Goal: Find specific page/section: Find specific page/section

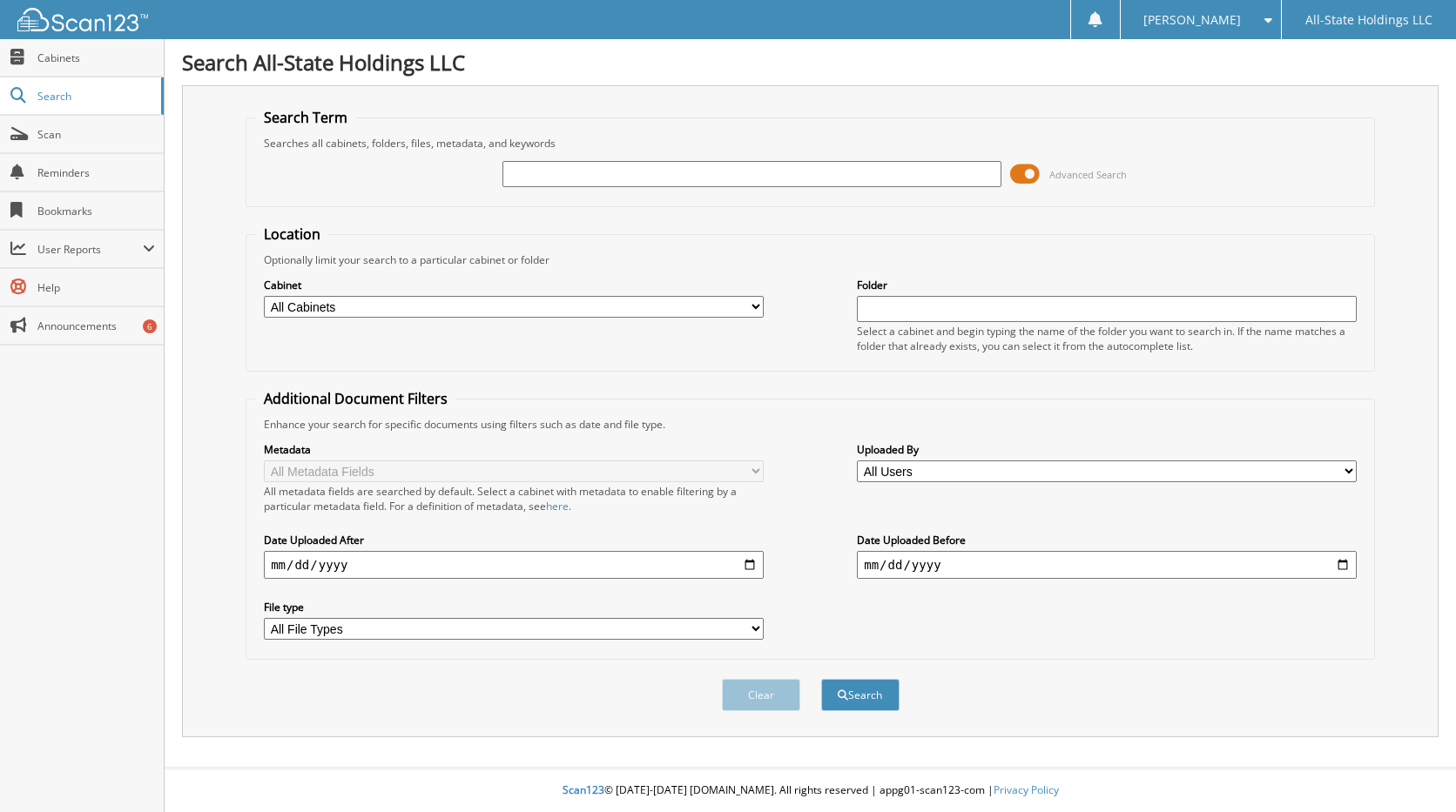
click at [555, 170] on input "text" at bounding box center [752, 174] width 500 height 26
type input "[PERSON_NAME]"
click at [821, 679] on button "Search" at bounding box center [860, 695] width 78 height 32
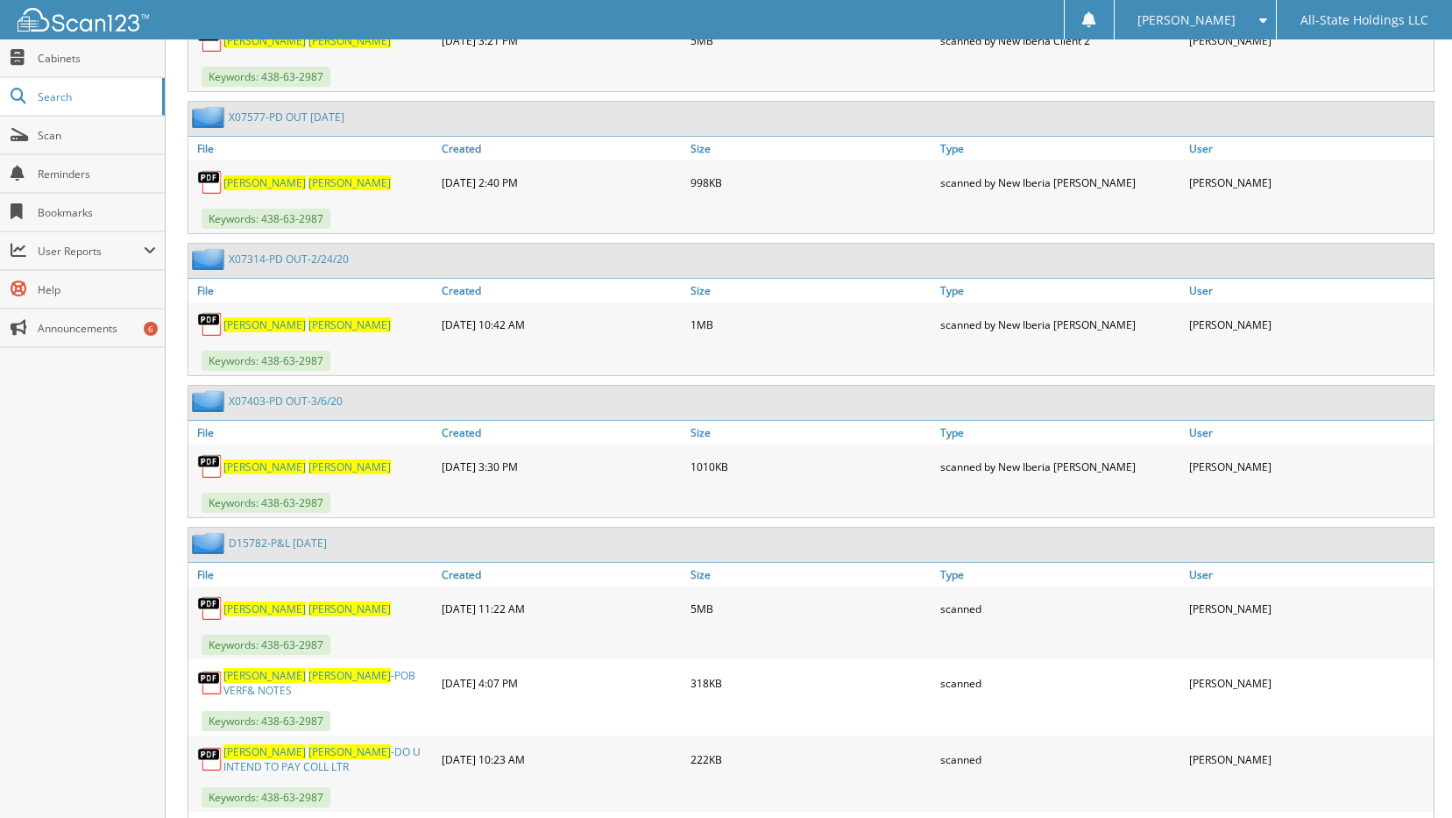
scroll to position [1928, 0]
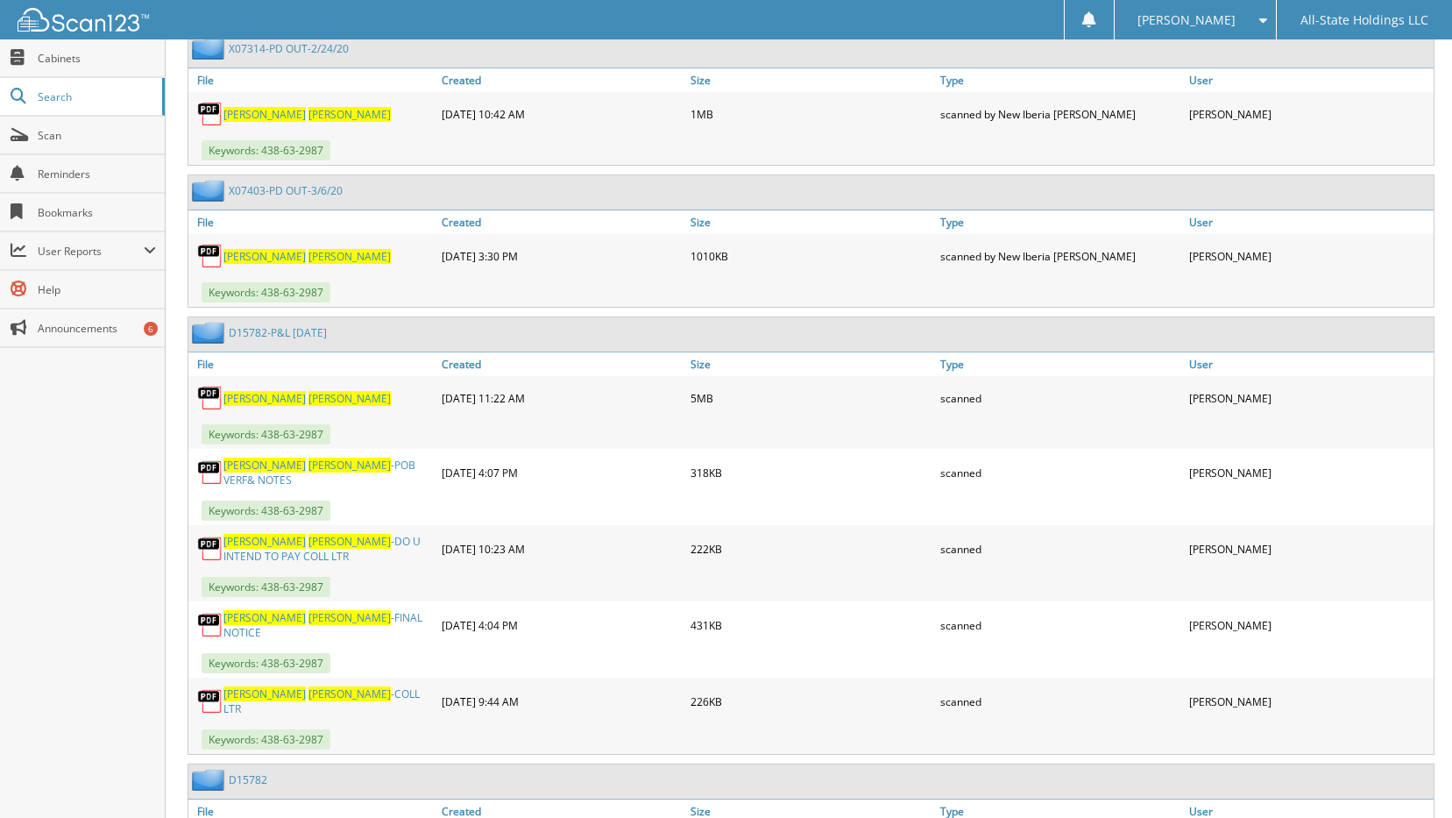
click at [260, 399] on span "[PERSON_NAME]" at bounding box center [265, 398] width 82 height 15
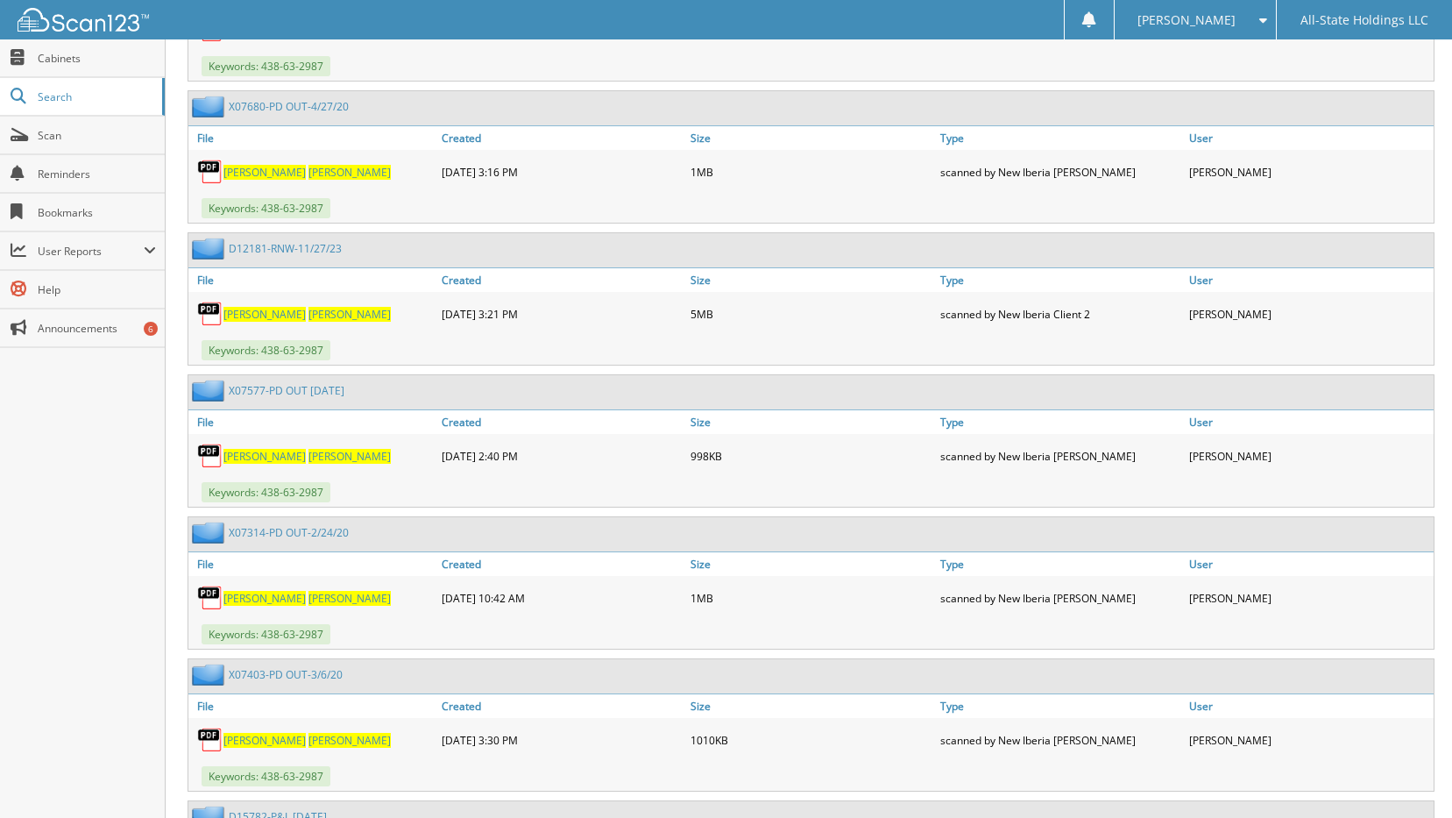
scroll to position [1433, 0]
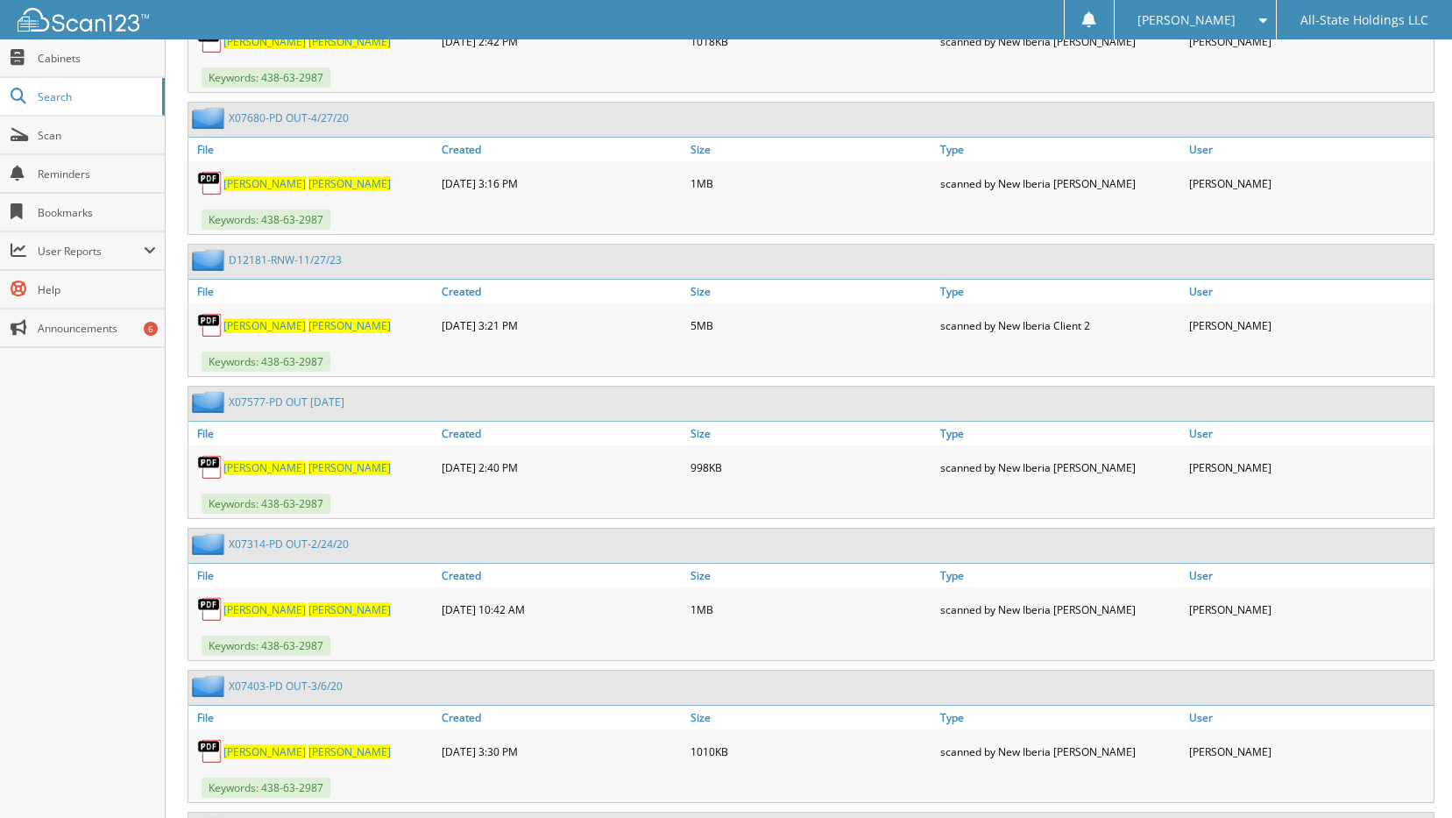
click at [309, 318] on span "[PERSON_NAME]" at bounding box center [350, 325] width 82 height 15
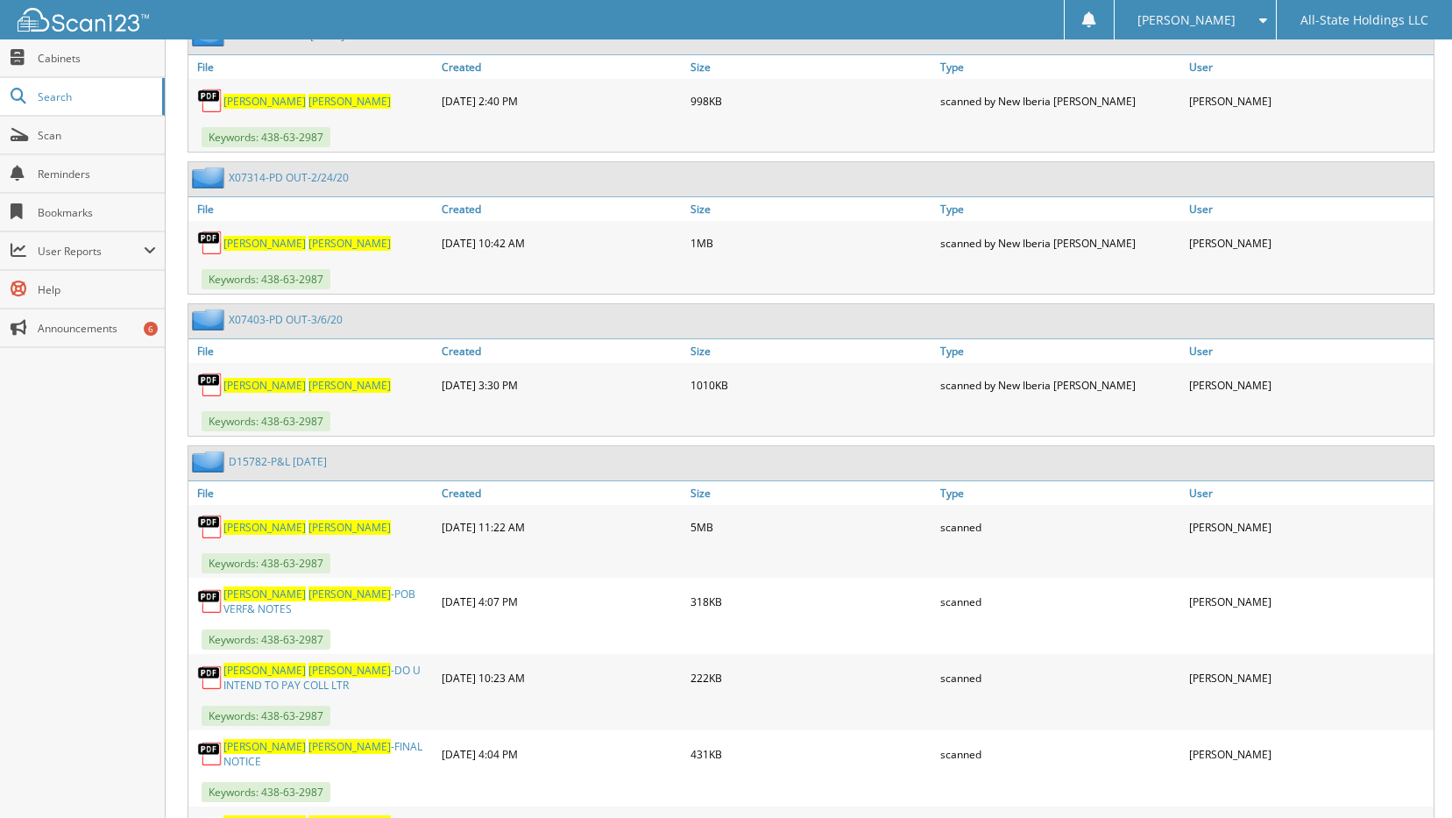
scroll to position [1959, 0]
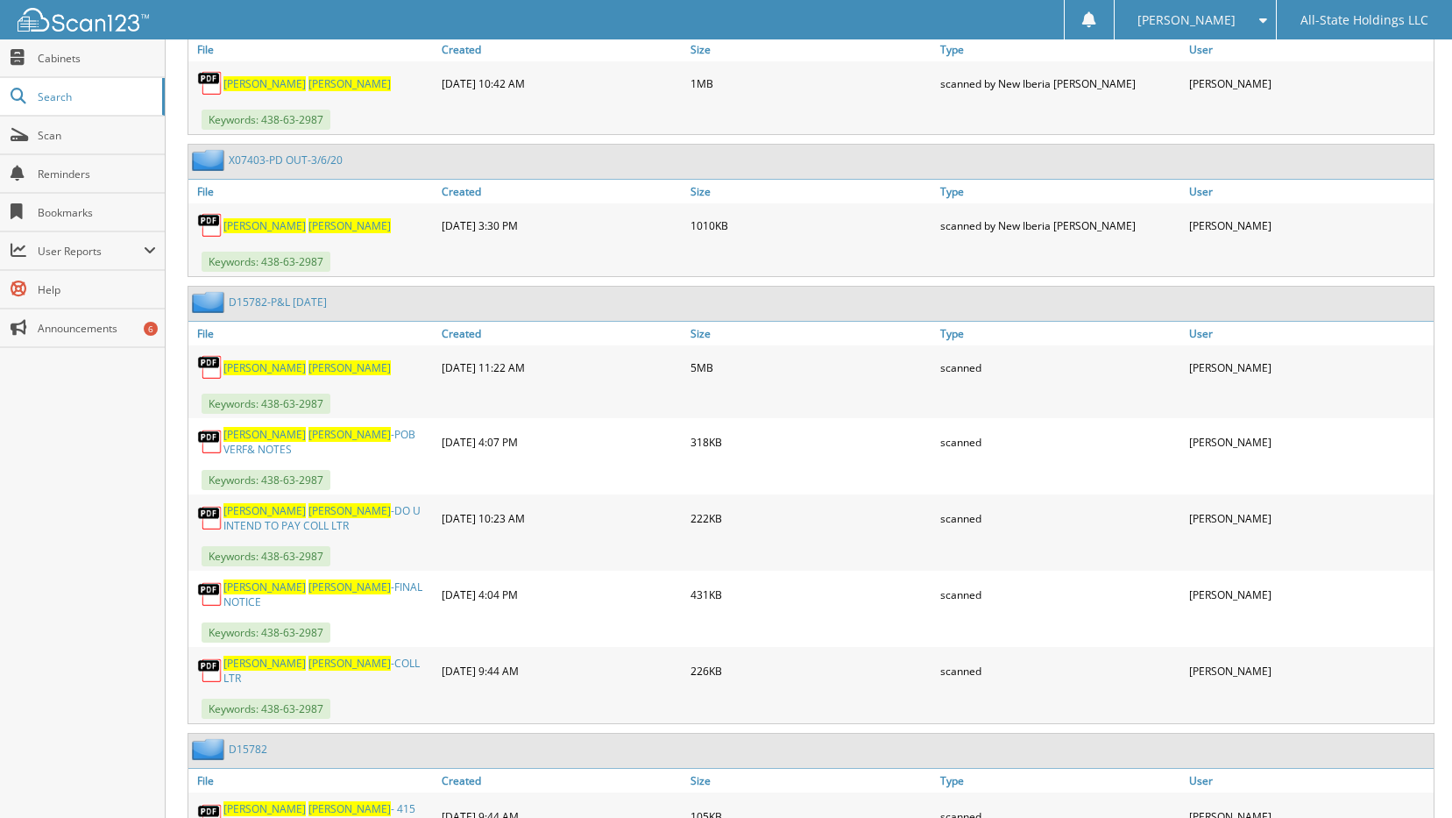
click at [262, 364] on span "[PERSON_NAME]" at bounding box center [265, 367] width 82 height 15
click at [275, 364] on link "[PERSON_NAME]" at bounding box center [307, 367] width 167 height 15
